Goal: Find specific page/section: Find specific page/section

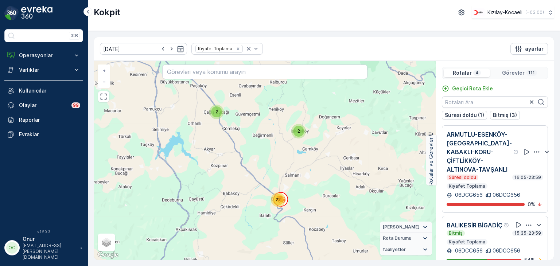
click at [533, 156] on icon "button" at bounding box center [536, 151] width 7 height 7
click at [542, 156] on icon "button" at bounding box center [546, 152] width 9 height 9
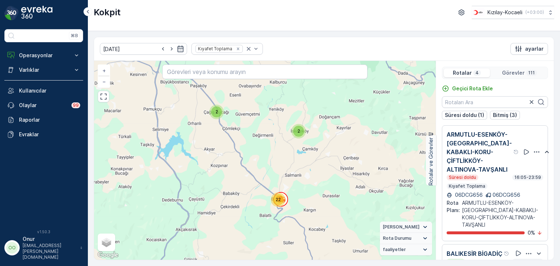
click at [533, 156] on icon "button" at bounding box center [536, 151] width 7 height 7
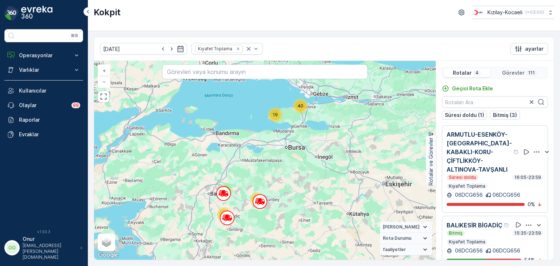
click at [533, 156] on icon "button" at bounding box center [536, 151] width 7 height 7
click at [545, 153] on icon "button" at bounding box center [547, 152] width 4 height 2
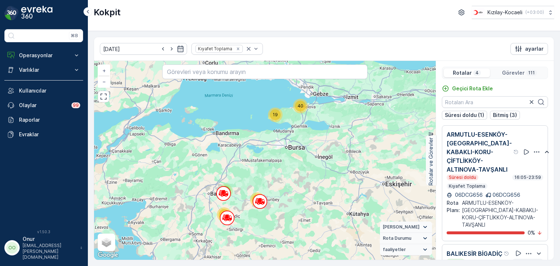
click at [533, 156] on icon "button" at bounding box center [536, 151] width 7 height 7
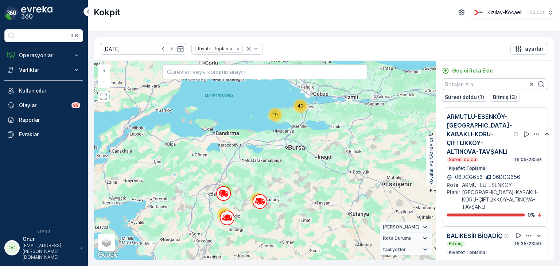
click at [533, 138] on icon "button" at bounding box center [536, 133] width 7 height 7
click at [506, 121] on div "ARMUTLU-ESENKÖY-TEŞVİKİYE-KABAKLI-KORU-ÇİFTLİKKÖY-ALTINOVA-TAVŞANLI" at bounding box center [482, 134] width 73 height 44
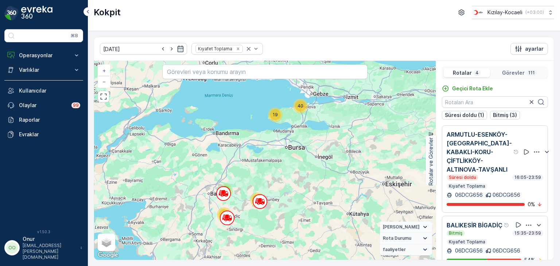
click at [534, 152] on icon "button" at bounding box center [536, 151] width 5 height 1
click at [528, 139] on div at bounding box center [535, 152] width 32 height 44
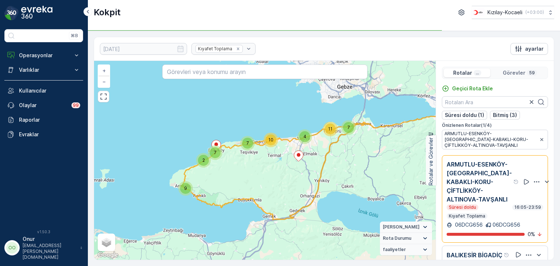
click at [533, 183] on icon "button" at bounding box center [536, 181] width 7 height 7
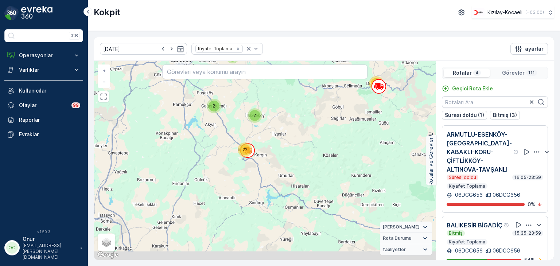
drag, startPoint x: 272, startPoint y: 161, endPoint x: 287, endPoint y: 137, distance: 28.0
click at [287, 137] on div "10 7 7 4 11 9 2 8 17 2 2 22 2 7 + − Uydu Yol haritası Arazi Karışık Leaflet Kla…" at bounding box center [264, 160] width 341 height 199
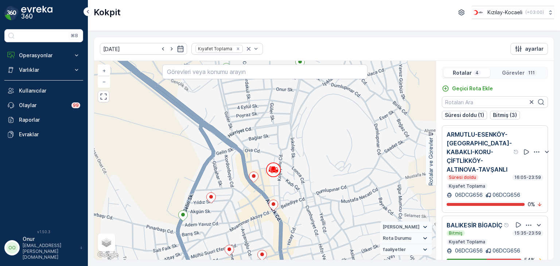
drag, startPoint x: 229, startPoint y: 122, endPoint x: 226, endPoint y: 176, distance: 54.3
click at [226, 176] on div "2 2 2 2 2 2 2 + − Uydu Yol haritası Arazi Karışık Leaflet Klavye kısayolları Ha…" at bounding box center [264, 160] width 341 height 199
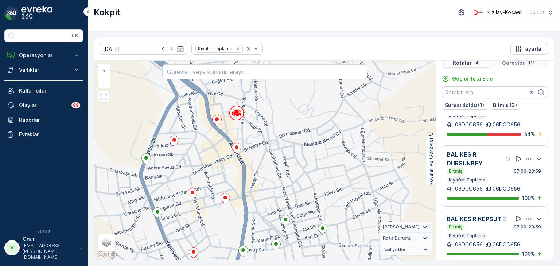
scroll to position [18, 0]
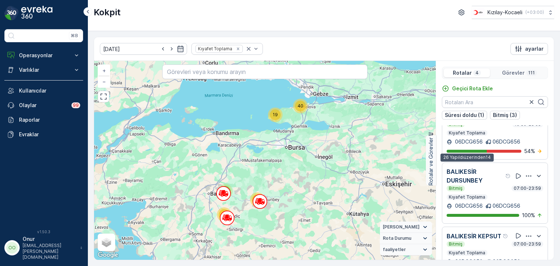
scroll to position [109, 0]
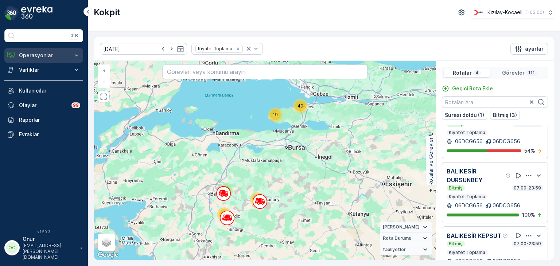
click at [55, 56] on p "Operasyonlar" at bounding box center [44, 55] width 50 height 7
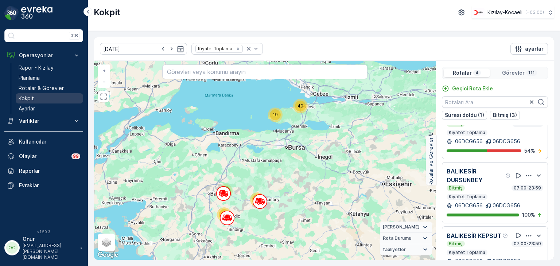
click at [30, 95] on p "Kokpit" at bounding box center [26, 98] width 15 height 7
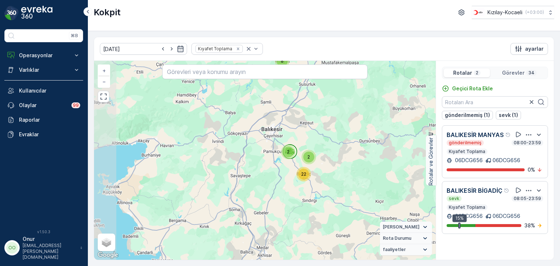
drag, startPoint x: 311, startPoint y: 146, endPoint x: 345, endPoint y: 101, distance: 56.5
click at [345, 101] on div "2 2 22 8 + − Uydu Yol haritası Arazi Karışık Leaflet Klavye kısayolları Harita …" at bounding box center [264, 160] width 341 height 199
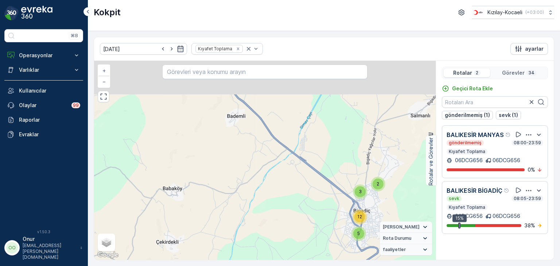
drag, startPoint x: 245, startPoint y: 108, endPoint x: 331, endPoint y: 194, distance: 122.1
click at [331, 194] on div "2 2 5 2 12 3 4 4 + − Uydu Yol haritası Arazi Karışık Leaflet Klavye kısayolları…" at bounding box center [264, 160] width 341 height 199
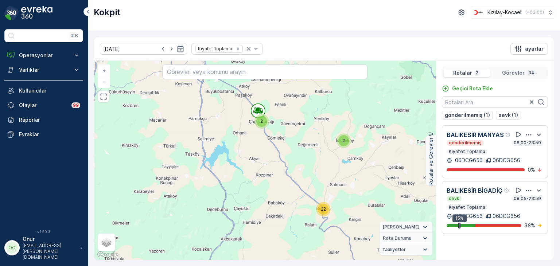
drag, startPoint x: 238, startPoint y: 126, endPoint x: 300, endPoint y: 144, distance: 64.3
click at [300, 144] on div "2 2 22 8 + − Uydu Yol haritası Arazi Karışık Leaflet Klavye kısayolları Harita …" at bounding box center [264, 160] width 341 height 199
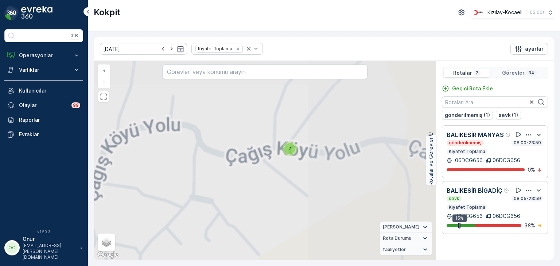
click at [285, 150] on div "2" at bounding box center [289, 148] width 11 height 11
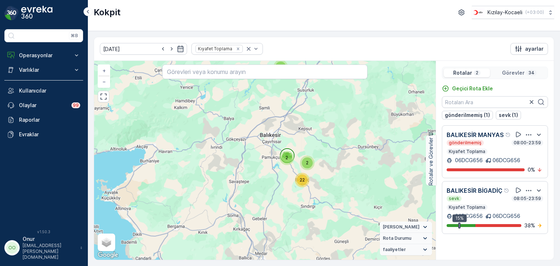
click at [508, 73] on p "Görevler" at bounding box center [513, 72] width 23 height 7
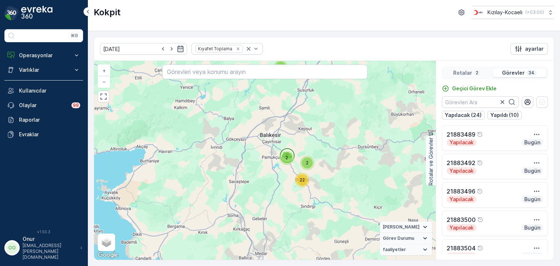
click at [466, 73] on p "Rotalar" at bounding box center [462, 72] width 19 height 7
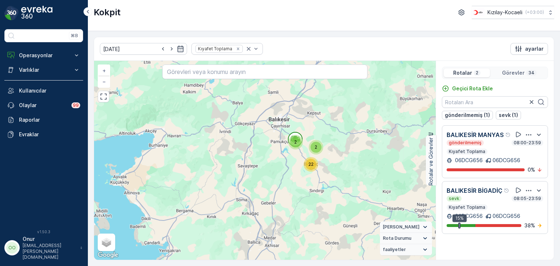
drag, startPoint x: 269, startPoint y: 176, endPoint x: 289, endPoint y: 140, distance: 41.1
click at [289, 140] on div "2 2 22 8 + − Uydu Yol haritası Arazi Karışık Leaflet Klavye kısayolları Harita …" at bounding box center [264, 160] width 341 height 199
